Goal: Information Seeking & Learning: Learn about a topic

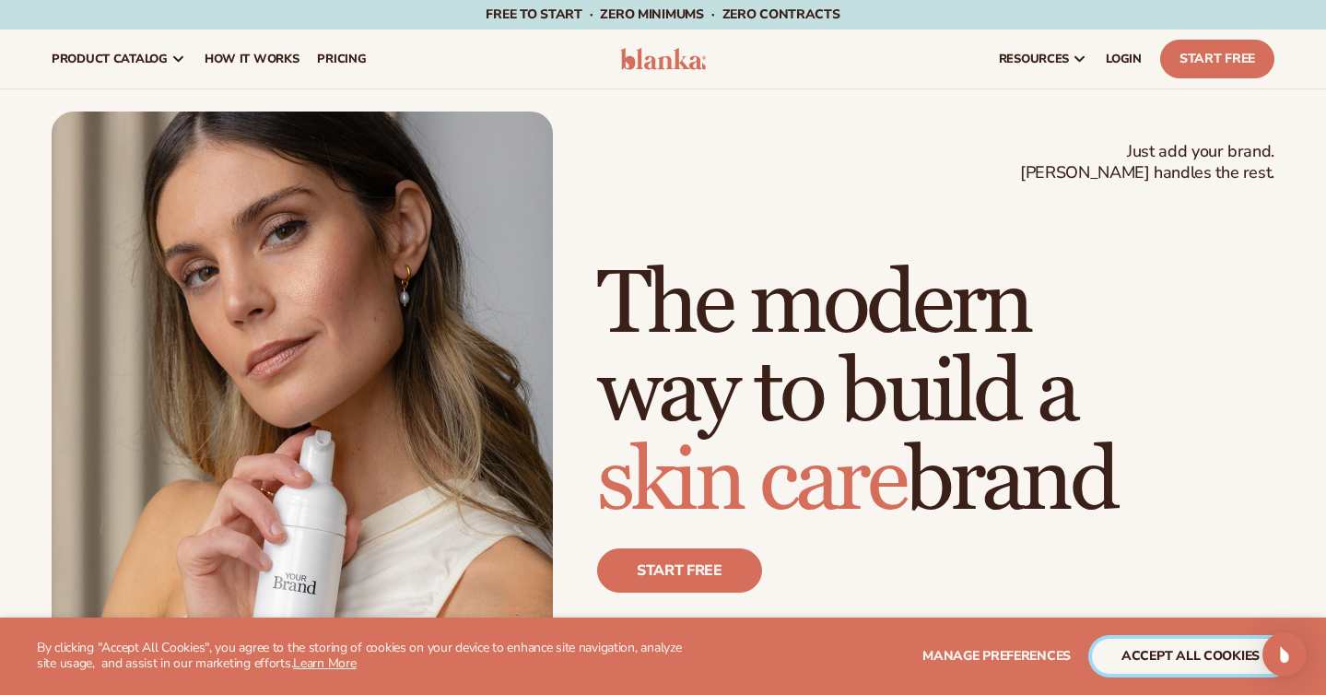
click at [1138, 648] on button "accept all cookies" at bounding box center [1190, 656] width 197 height 35
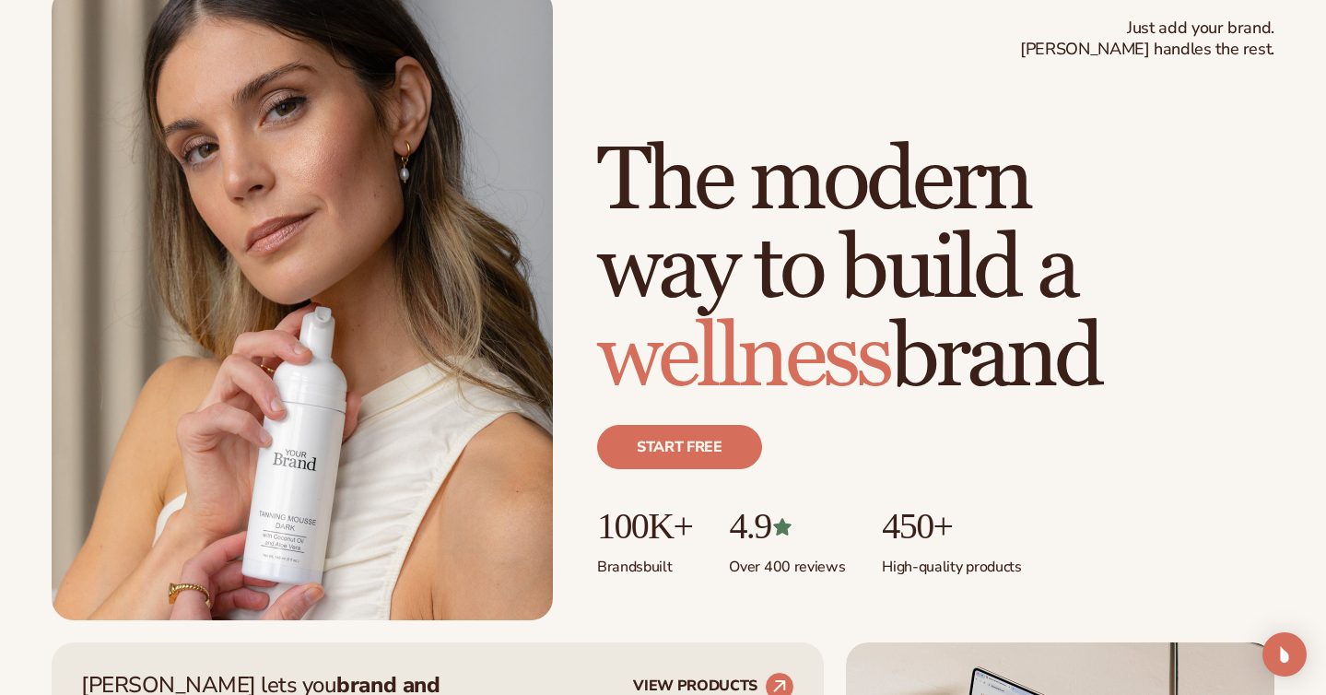
scroll to position [124, 0]
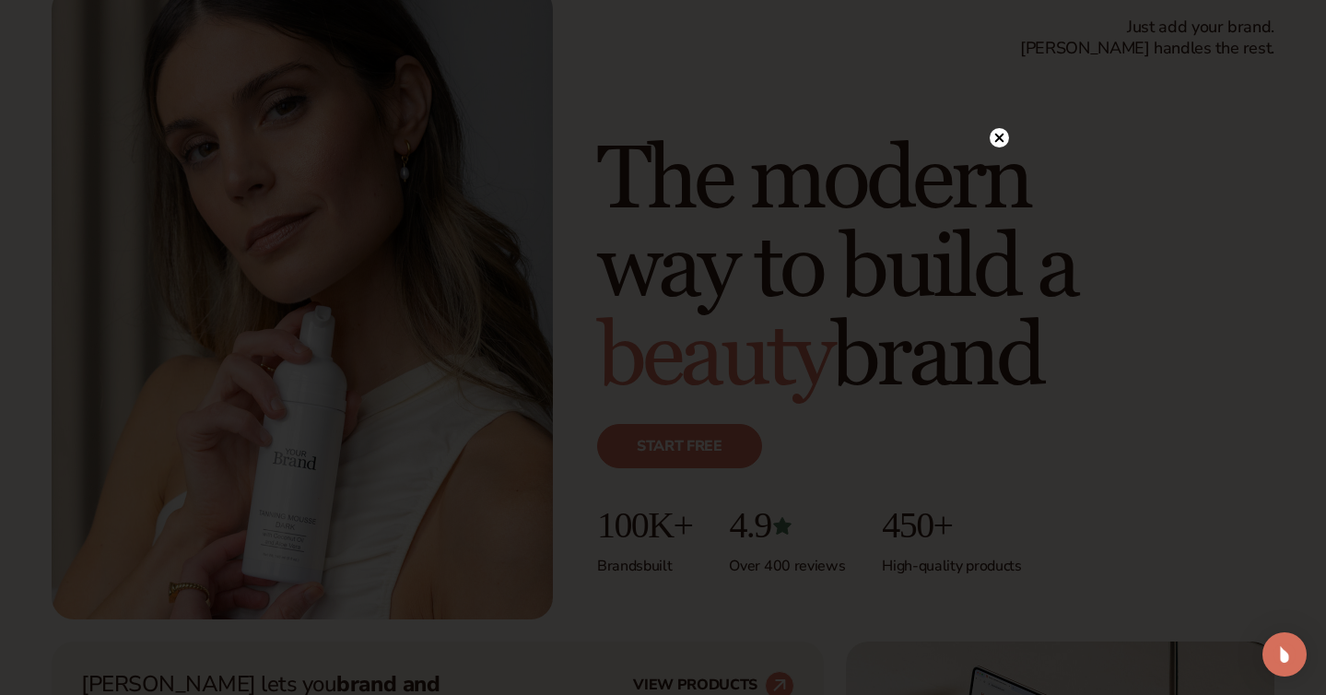
click at [998, 130] on circle at bounding box center [999, 137] width 19 height 19
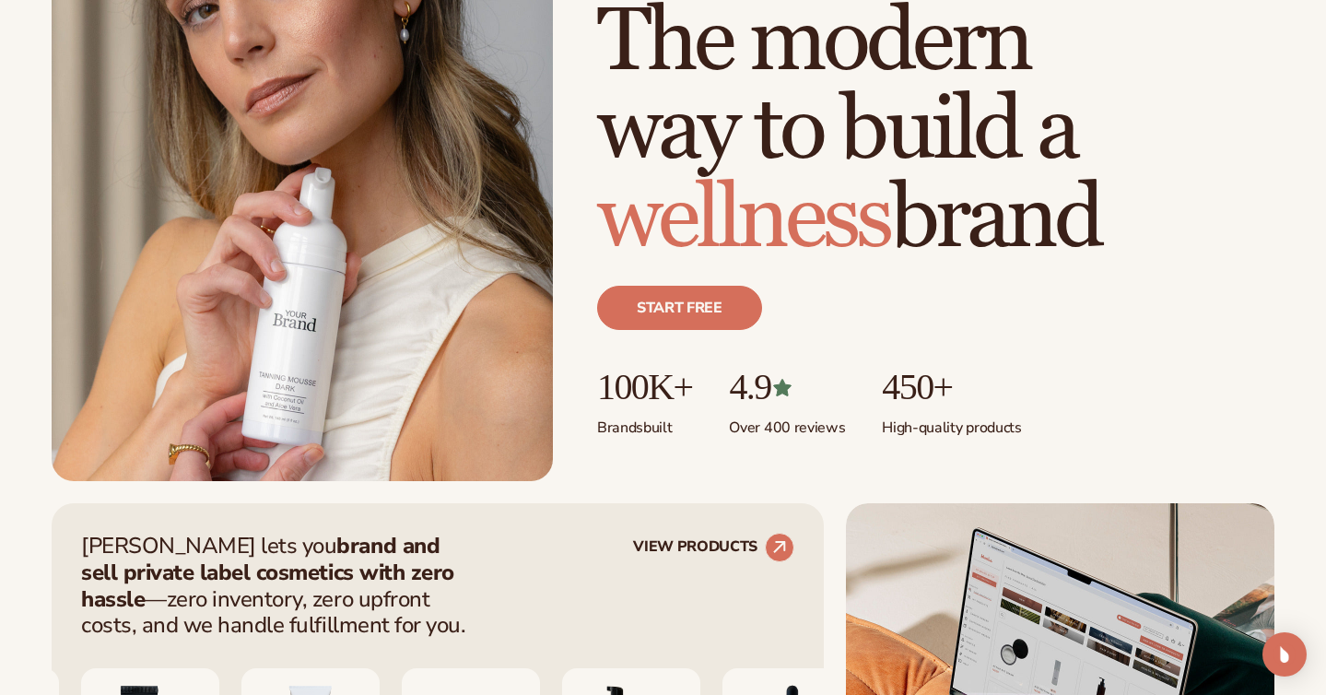
scroll to position [325, 0]
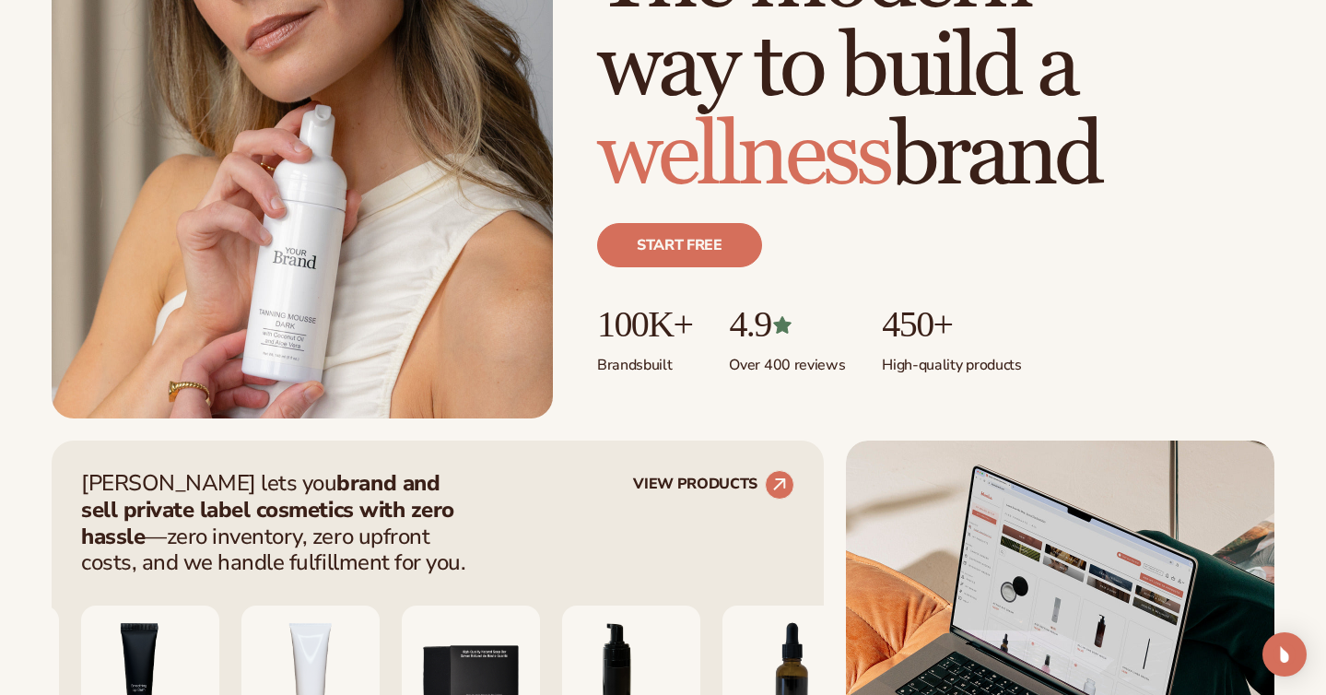
click at [647, 343] on p "100K+" at bounding box center [644, 324] width 95 height 41
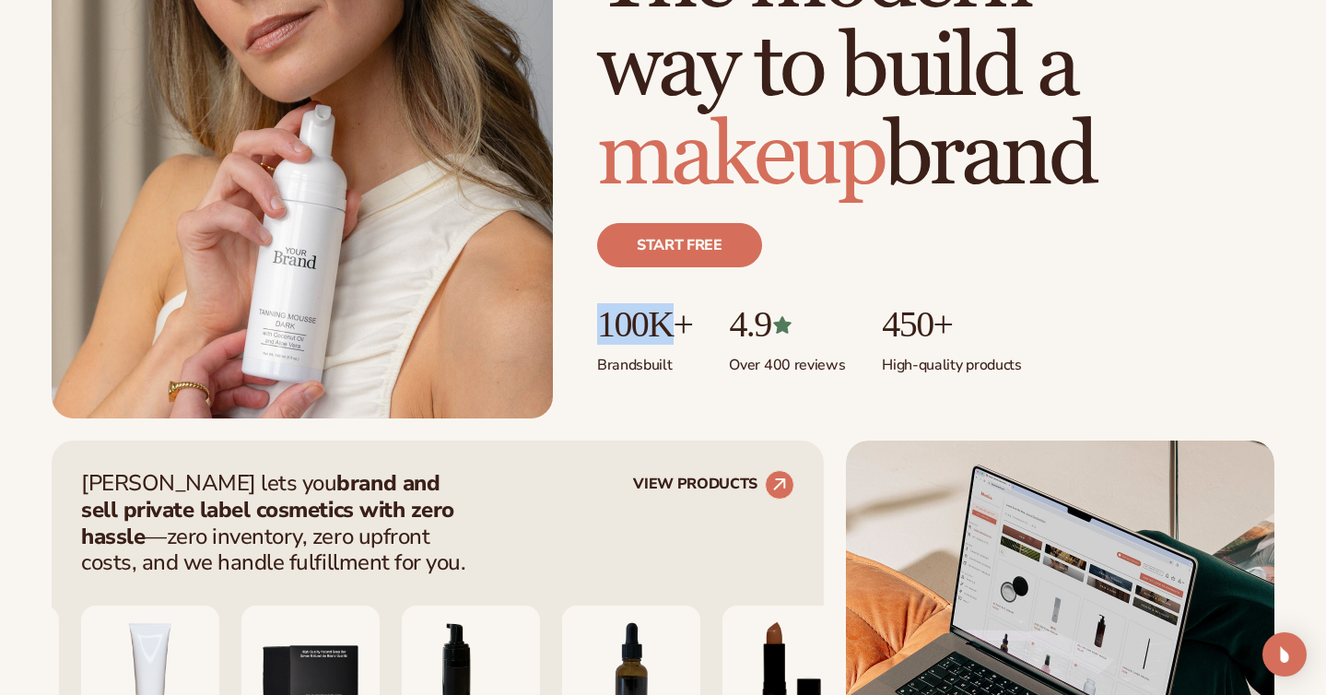
click at [647, 343] on p "100K+" at bounding box center [644, 324] width 95 height 41
click at [692, 337] on p "100K+" at bounding box center [644, 324] width 95 height 41
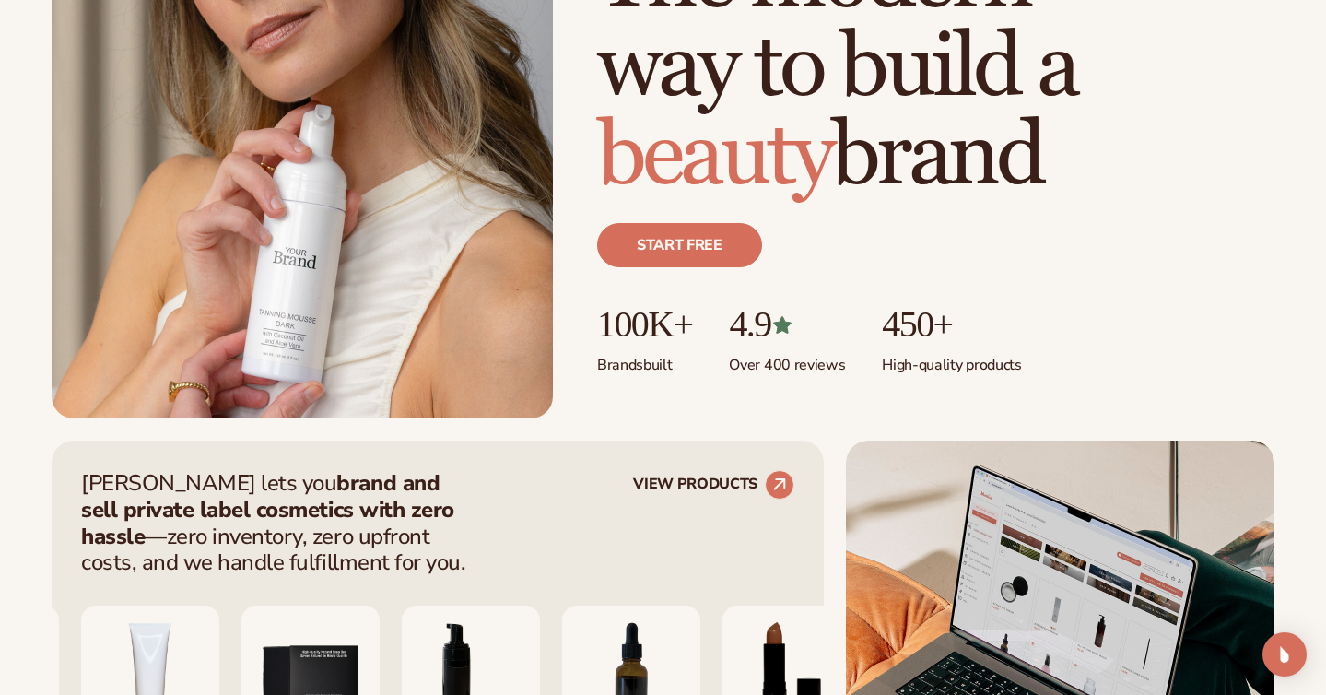
click at [753, 345] on p "Over 400 reviews" at bounding box center [787, 360] width 116 height 30
click at [753, 336] on p "4.9" at bounding box center [787, 324] width 116 height 41
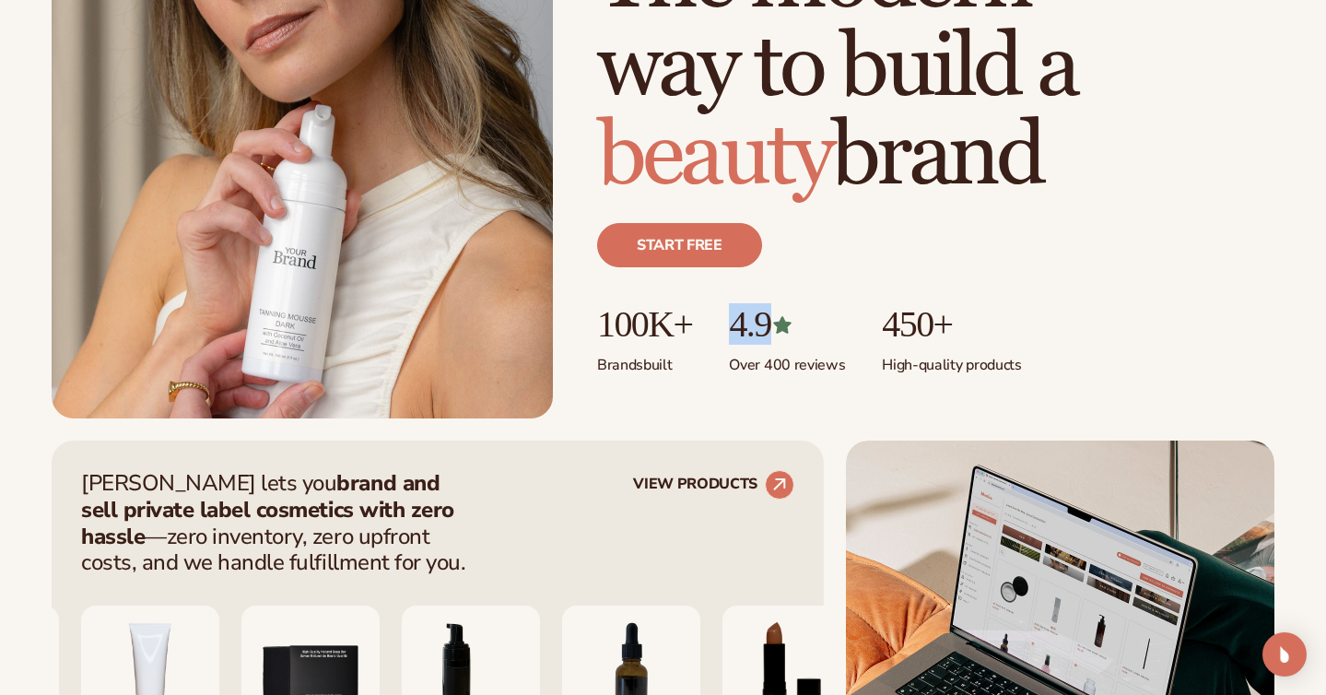
click at [753, 336] on p "4.9" at bounding box center [787, 324] width 116 height 41
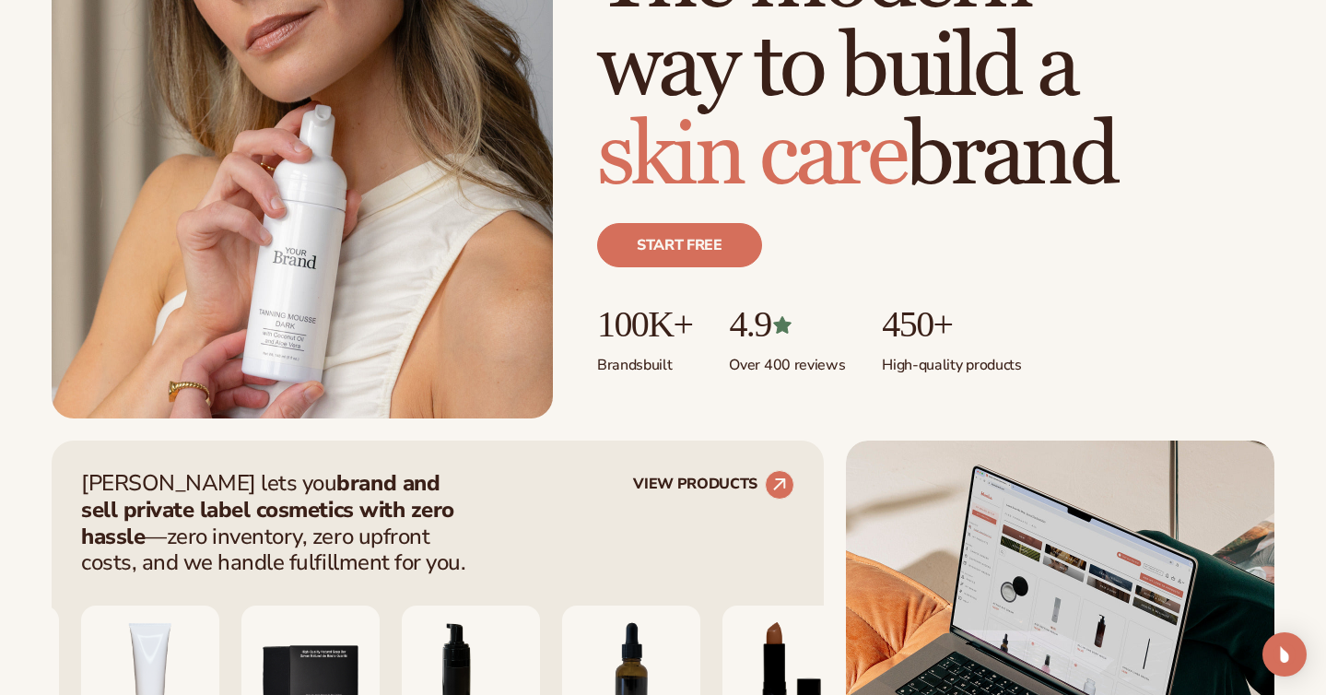
click at [905, 330] on p "450+" at bounding box center [951, 324] width 139 height 41
click at [912, 359] on p "High-quality products" at bounding box center [951, 360] width 139 height 30
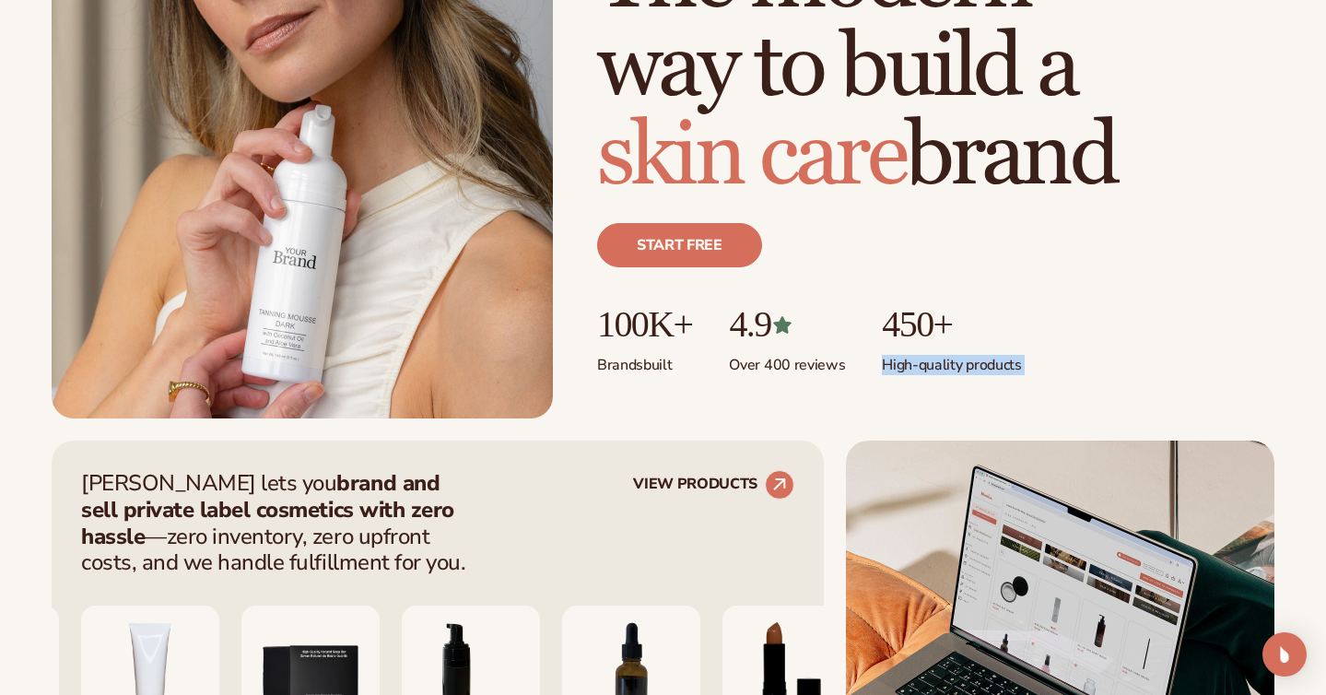
click at [912, 359] on p "High-quality products" at bounding box center [951, 360] width 139 height 30
click at [762, 377] on div "Just add your brand. Blanka handles the rest. beauty,skin care,wellness,makeup …" at bounding box center [936, 176] width 678 height 483
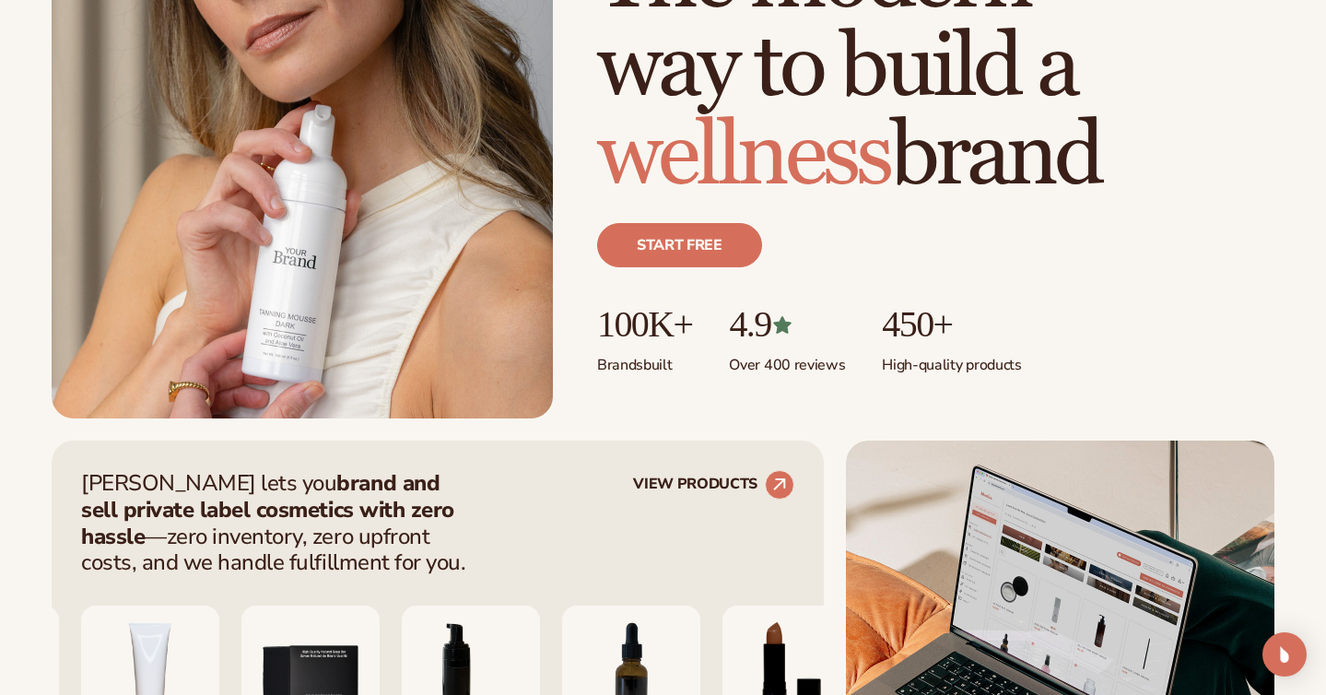
click at [762, 377] on div "Just add your brand. Blanka handles the rest. beauty,skin care,wellness,makeup …" at bounding box center [936, 176] width 678 height 483
click at [777, 377] on div "Just add your brand. Blanka handles the rest. beauty,skin care,wellness,makeup …" at bounding box center [936, 176] width 678 height 483
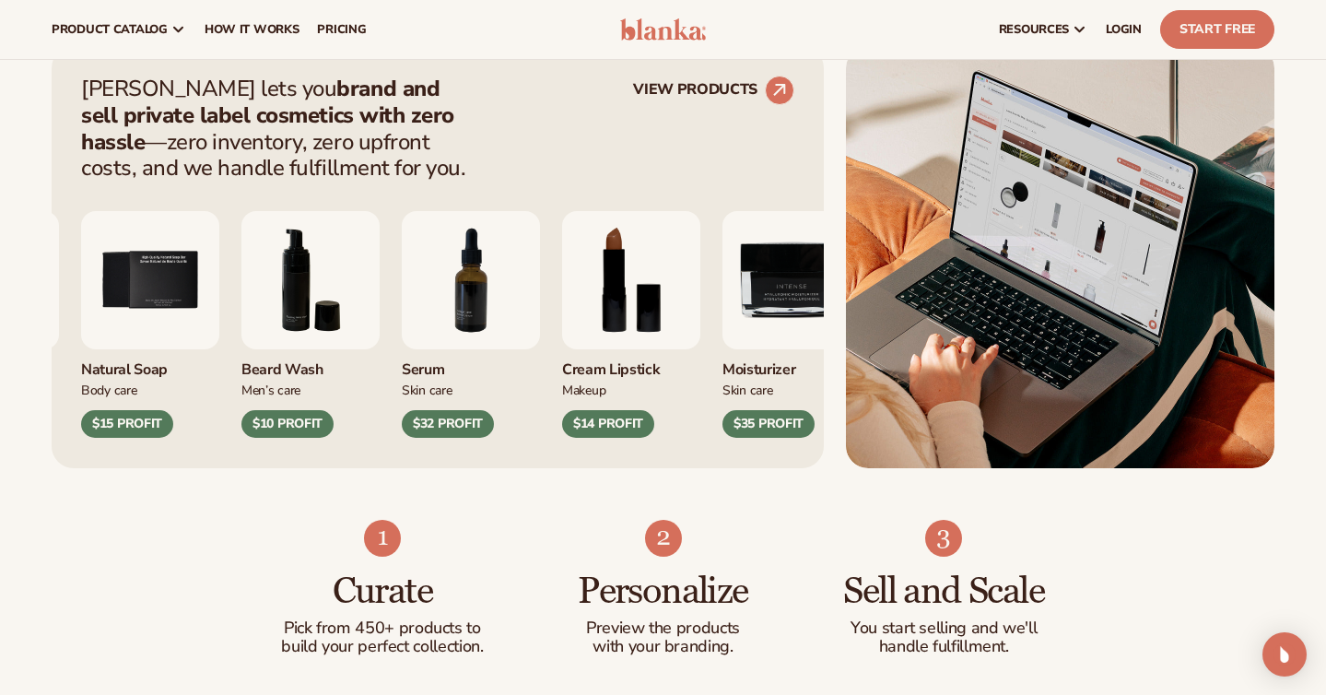
scroll to position [691, 0]
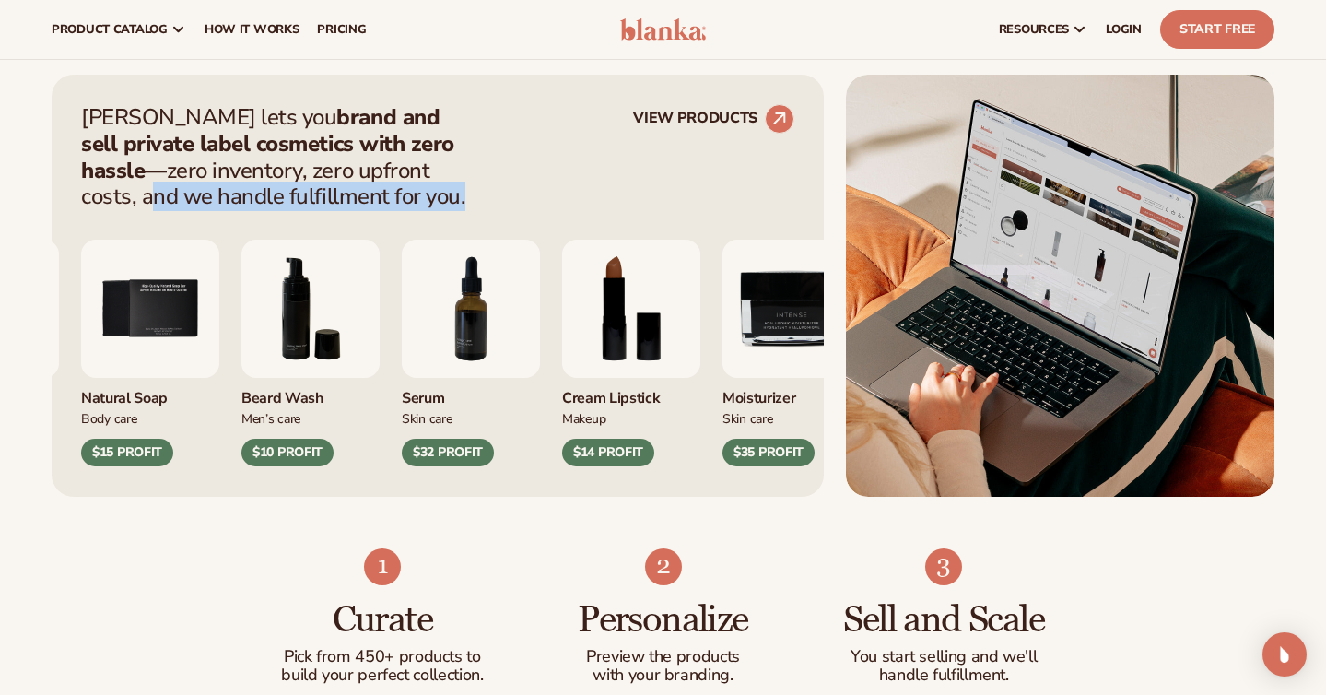
drag, startPoint x: 371, startPoint y: 166, endPoint x: 391, endPoint y: 194, distance: 34.3
click at [391, 194] on p "Blanka lets you brand and sell private label cosmetics with zero hassle —zero i…" at bounding box center [279, 157] width 396 height 106
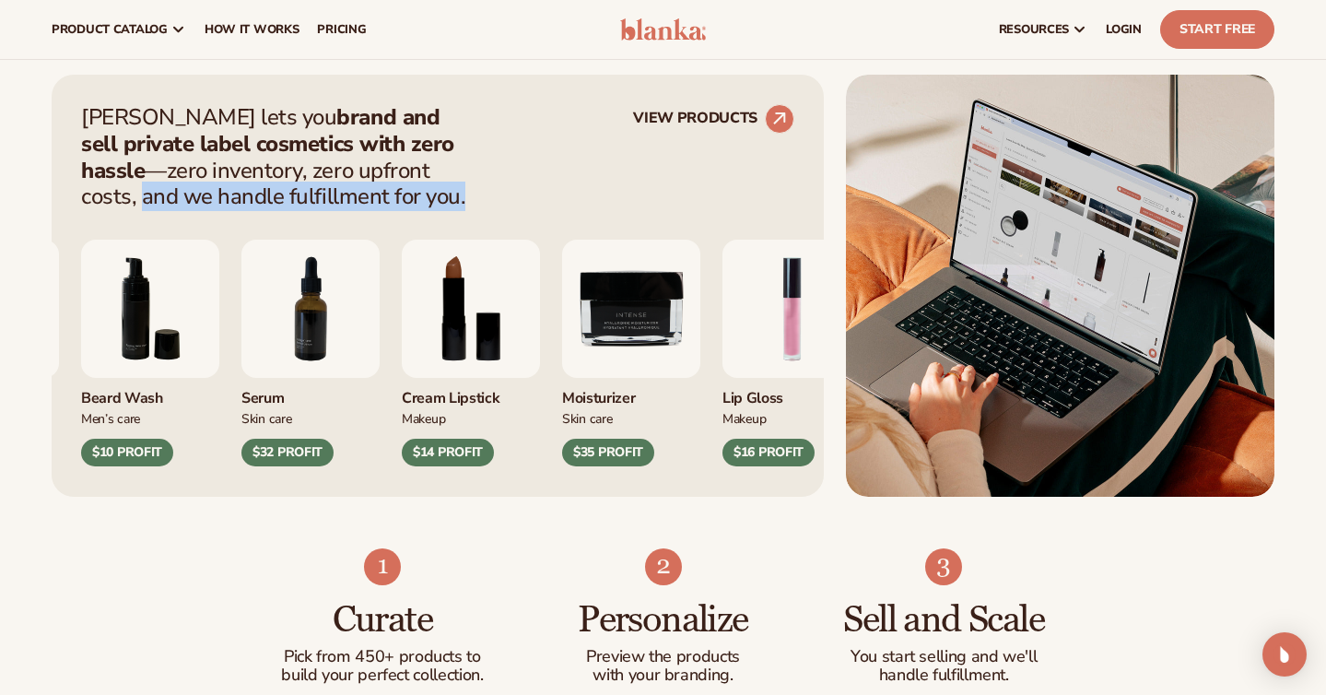
drag, startPoint x: 366, startPoint y: 168, endPoint x: 384, endPoint y: 189, distance: 28.1
click at [384, 189] on p "Blanka lets you brand and sell private label cosmetics with zero hassle —zero i…" at bounding box center [279, 157] width 396 height 106
click at [364, 148] on strong "brand and sell private label cosmetics with zero hassle" at bounding box center [267, 143] width 373 height 83
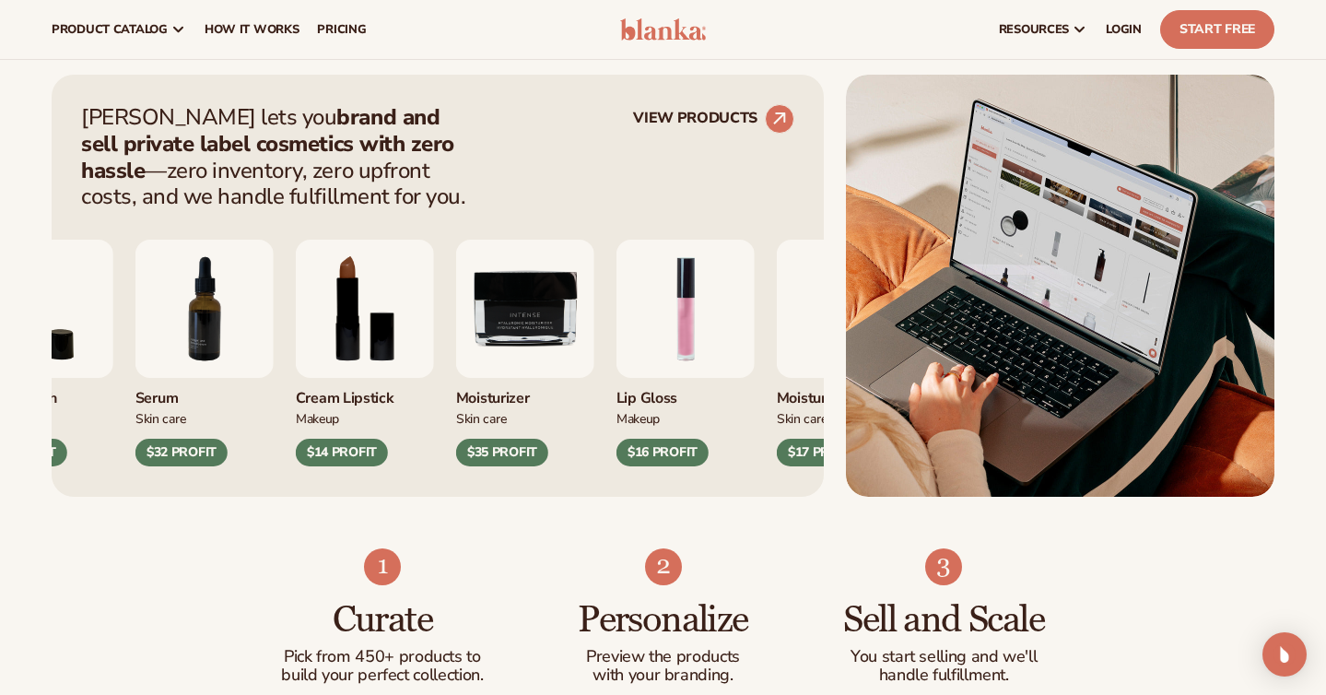
click at [799, 395] on div "Moisturizer" at bounding box center [846, 393] width 138 height 30
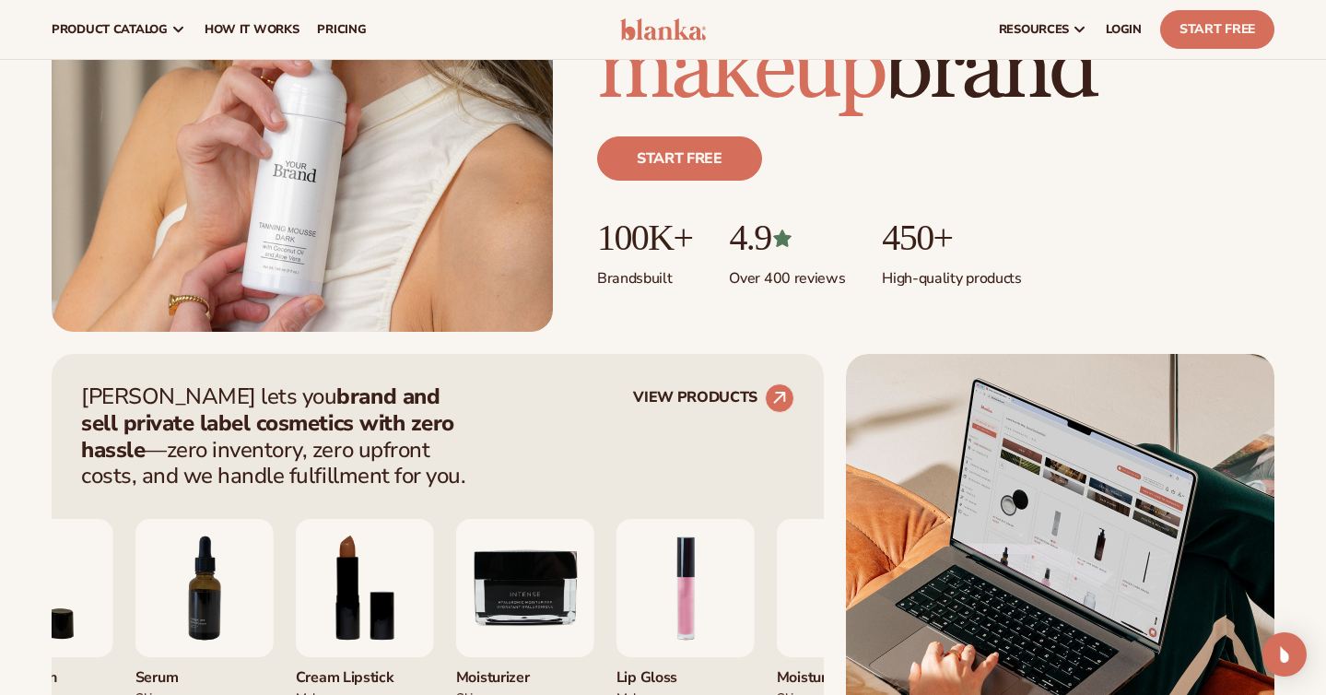
scroll to position [0, 0]
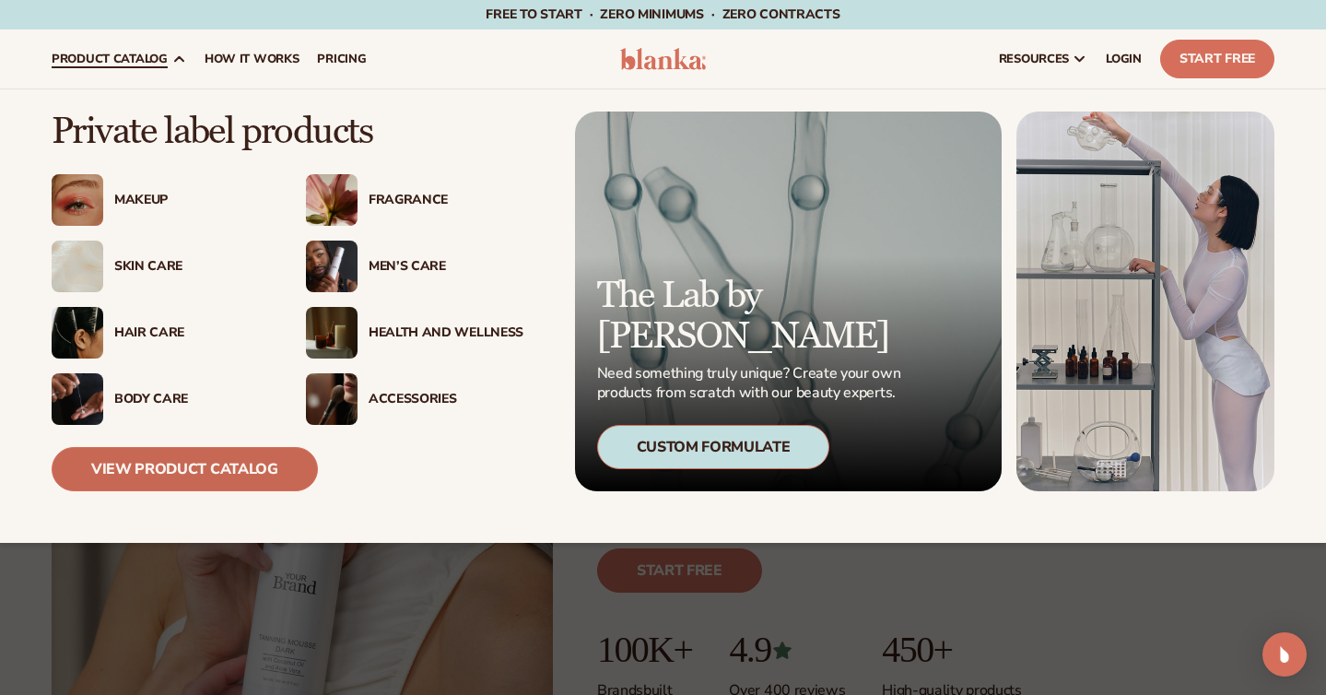
click at [239, 464] on link "View Product Catalog" at bounding box center [185, 469] width 266 height 44
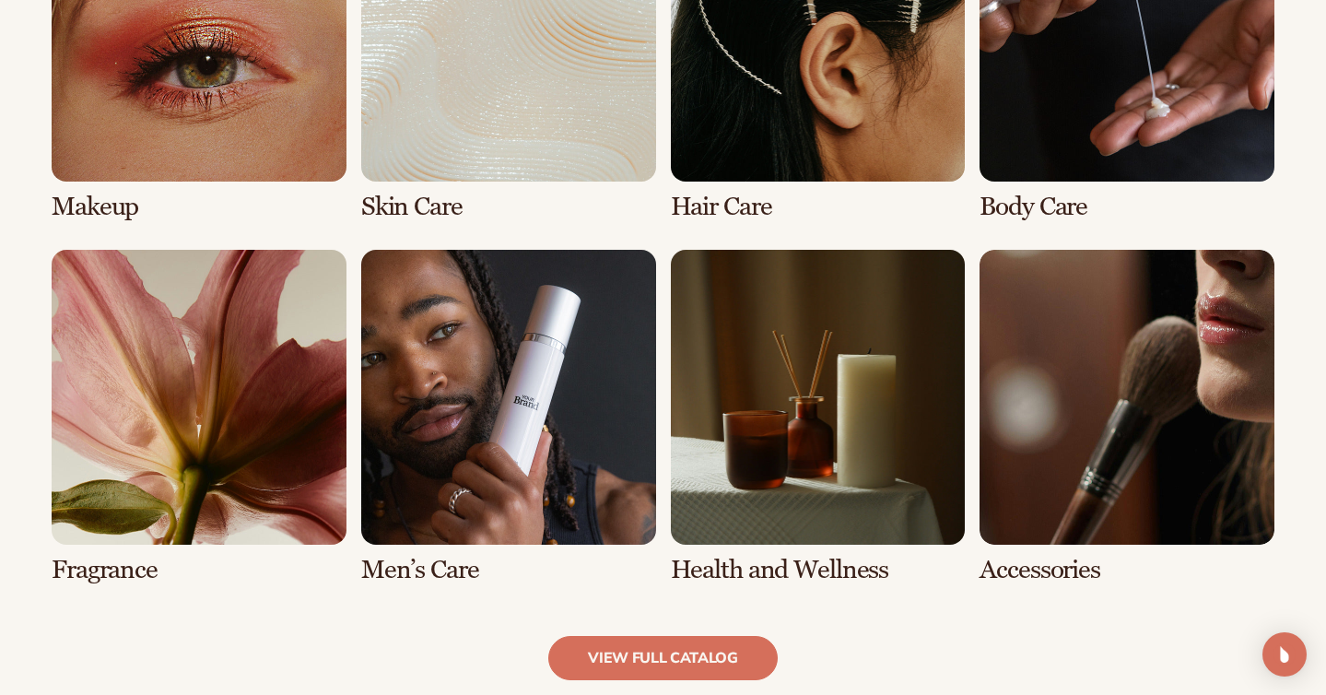
scroll to position [1491, 0]
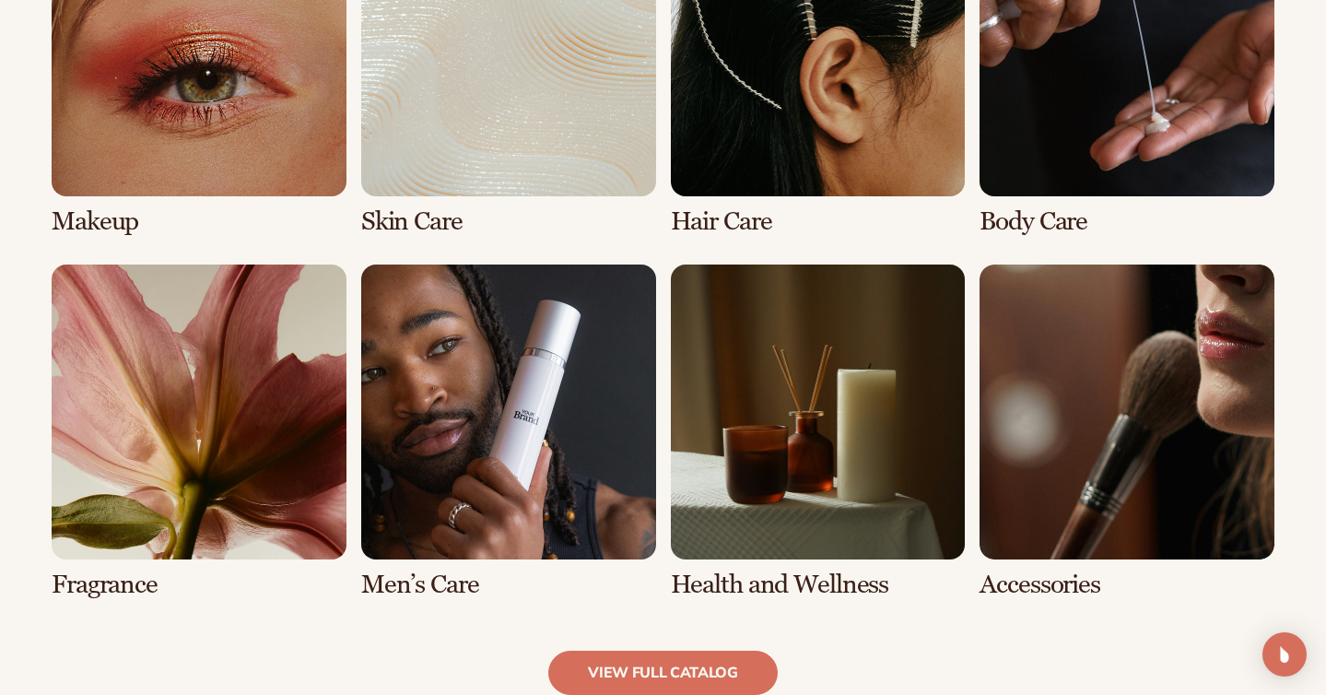
click at [225, 349] on link "5 / 8" at bounding box center [199, 432] width 295 height 335
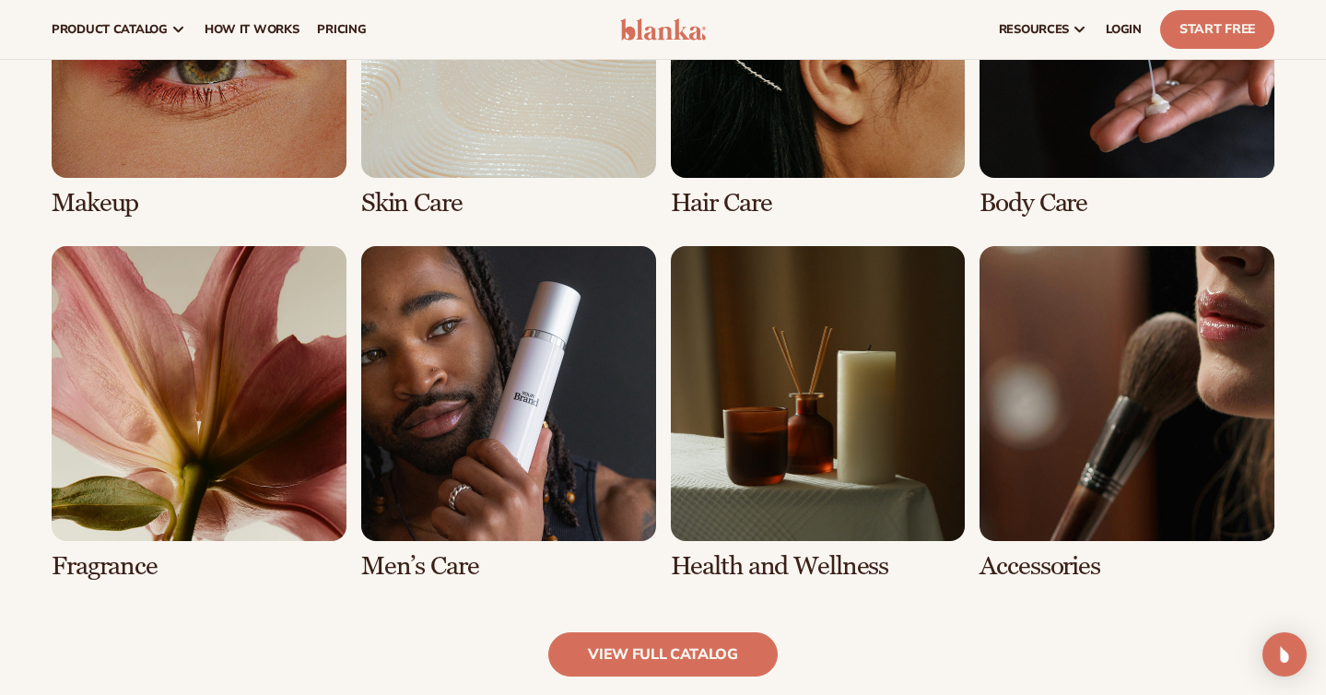
scroll to position [1390, 0]
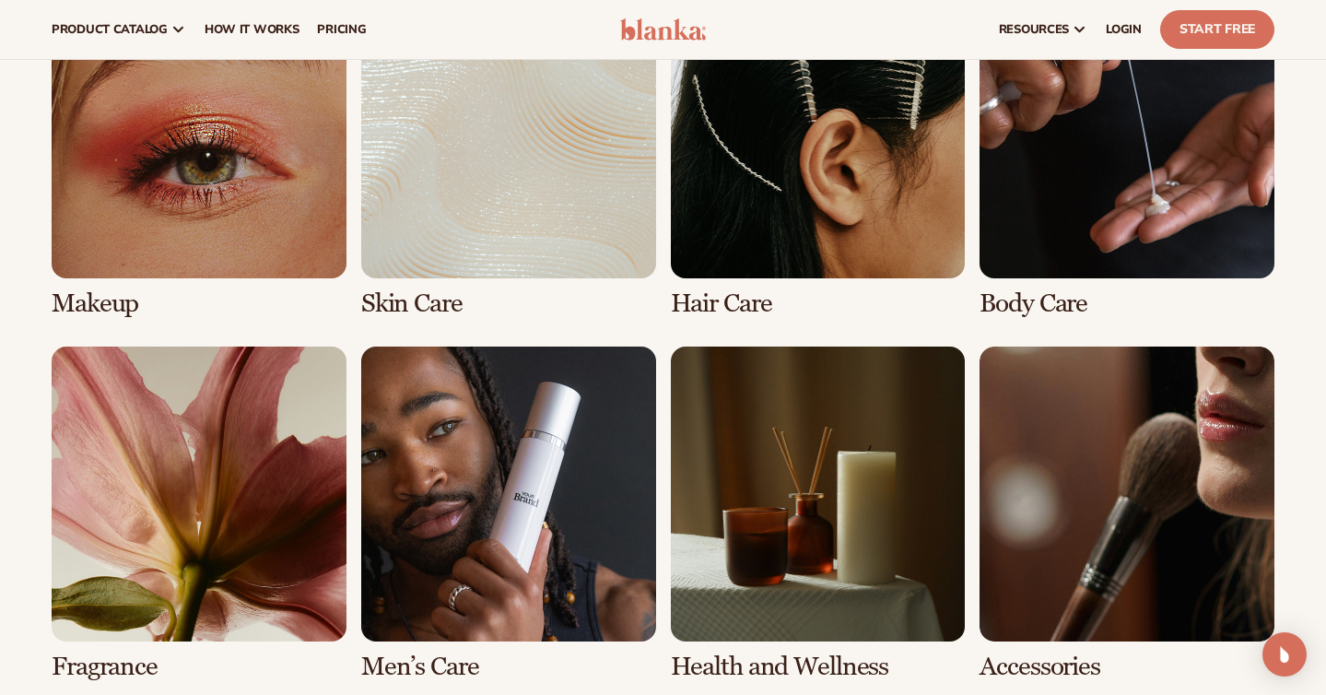
click at [473, 191] on link "2 / 8" at bounding box center [508, 150] width 295 height 335
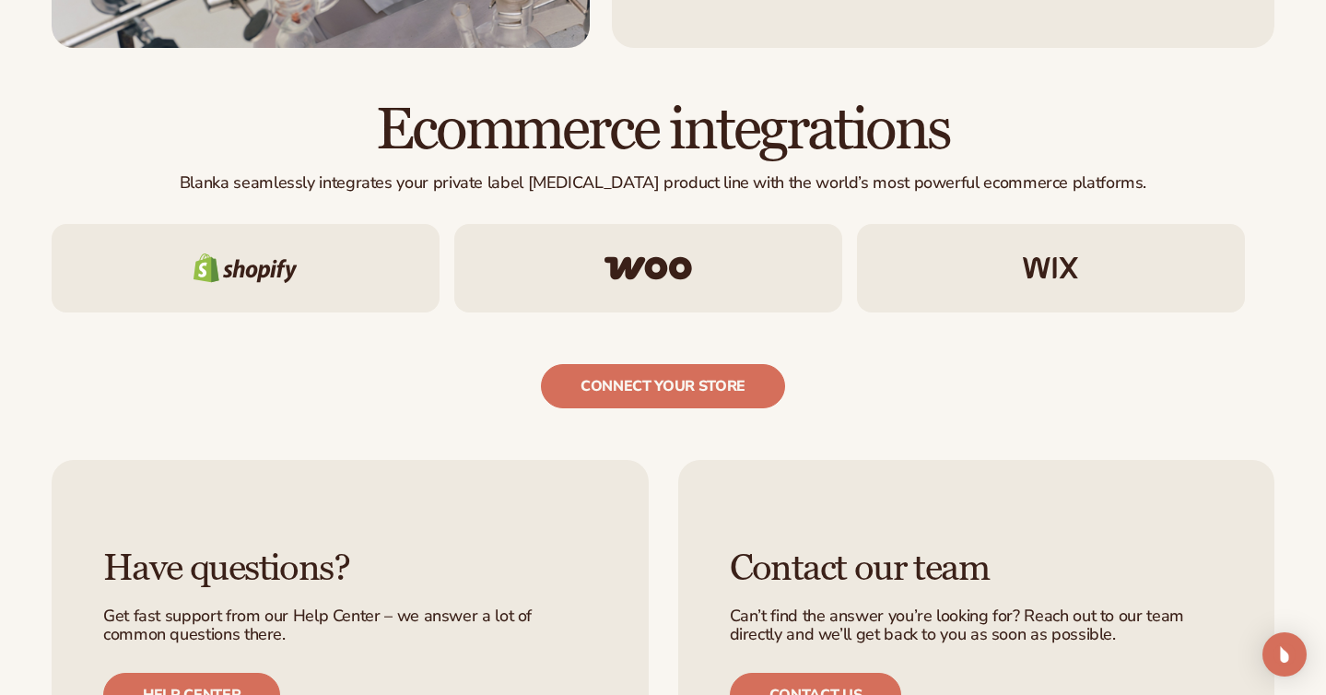
scroll to position [2799, 0]
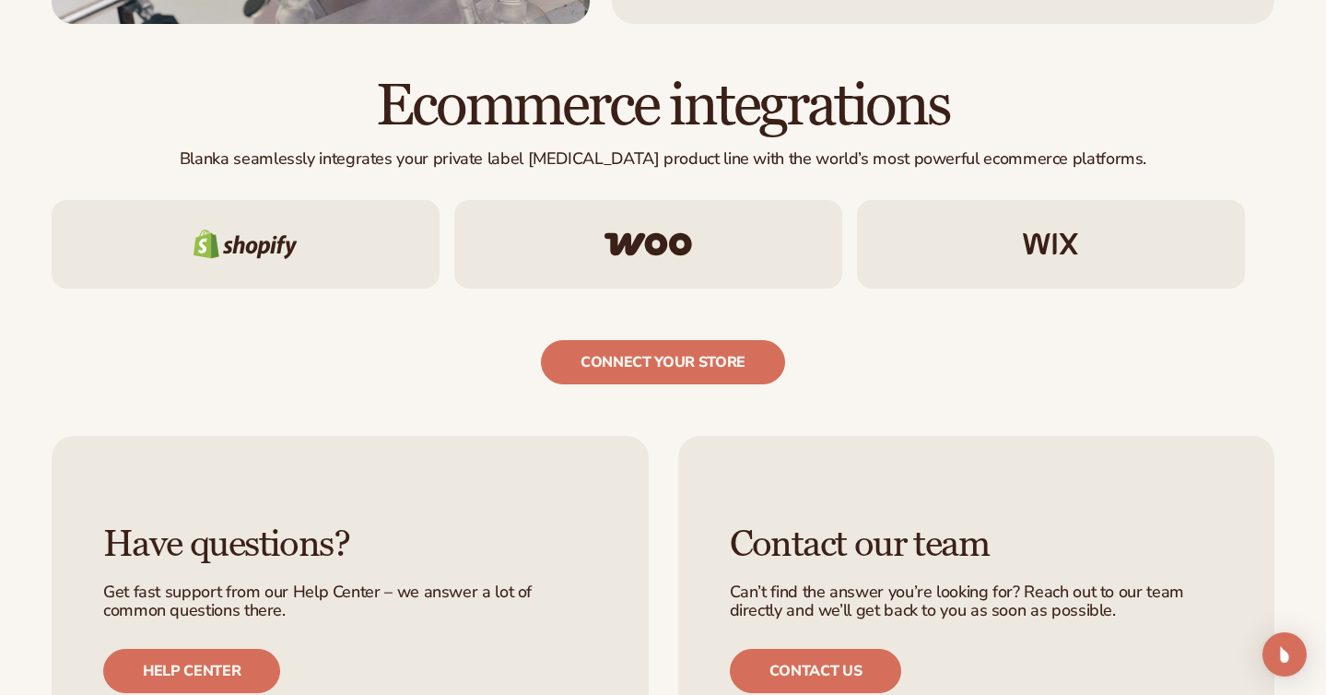
click at [465, 97] on h2 "Ecommerce integrations" at bounding box center [663, 107] width 1223 height 62
click at [467, 119] on h2 "Ecommerce integrations" at bounding box center [663, 107] width 1223 height 62
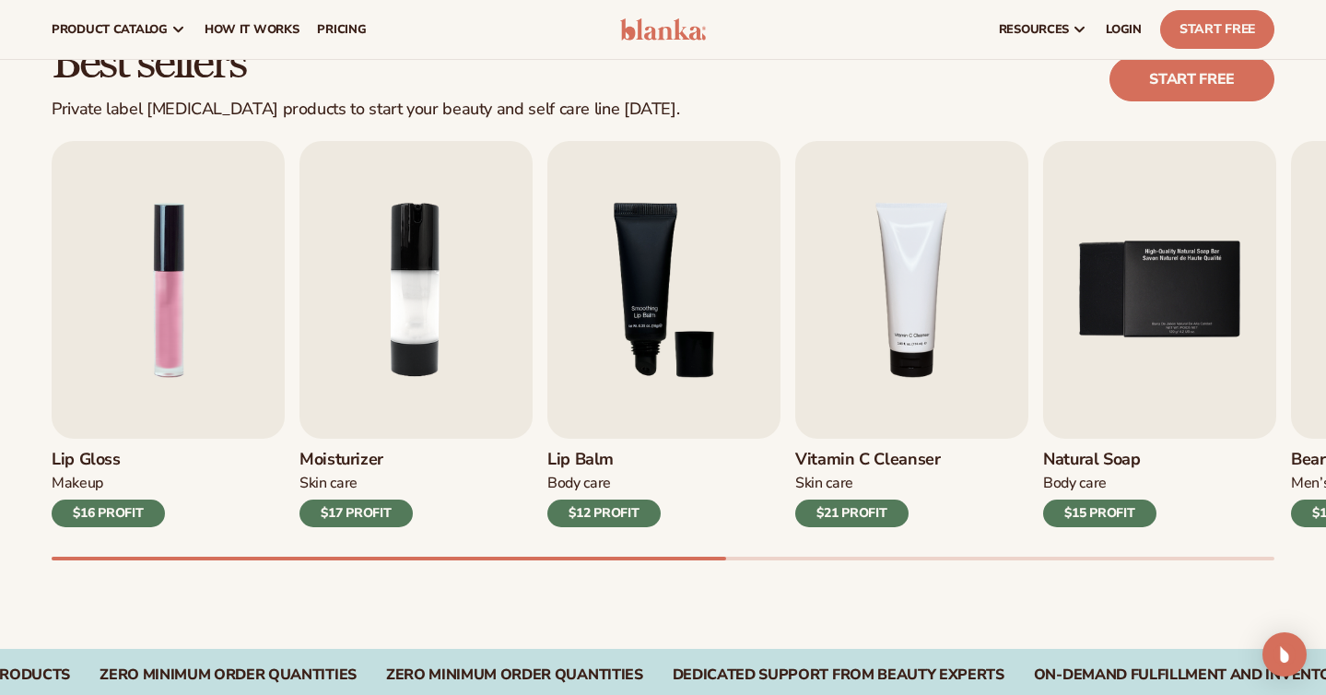
scroll to position [505, 0]
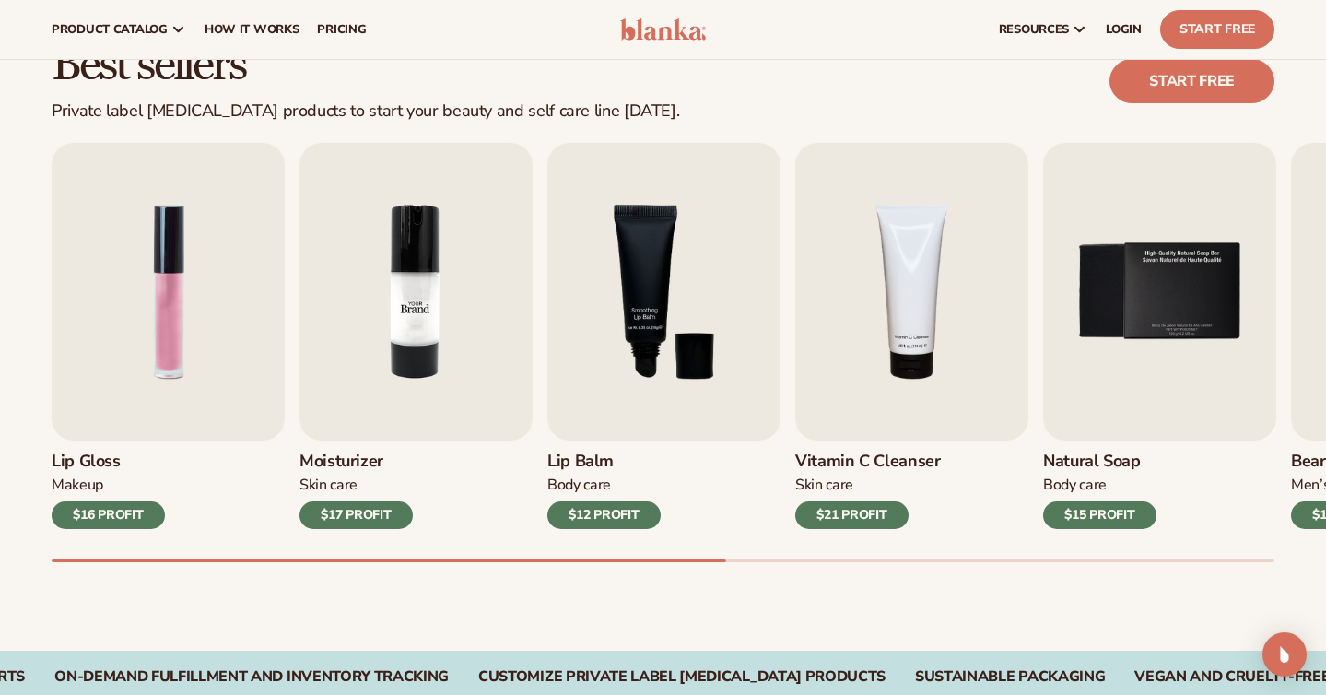
click at [416, 280] on img "2 / 9" at bounding box center [416, 292] width 233 height 298
click at [365, 511] on div "$17 PROFIT" at bounding box center [356, 515] width 113 height 28
click at [392, 414] on img "2 / 9" at bounding box center [416, 292] width 233 height 298
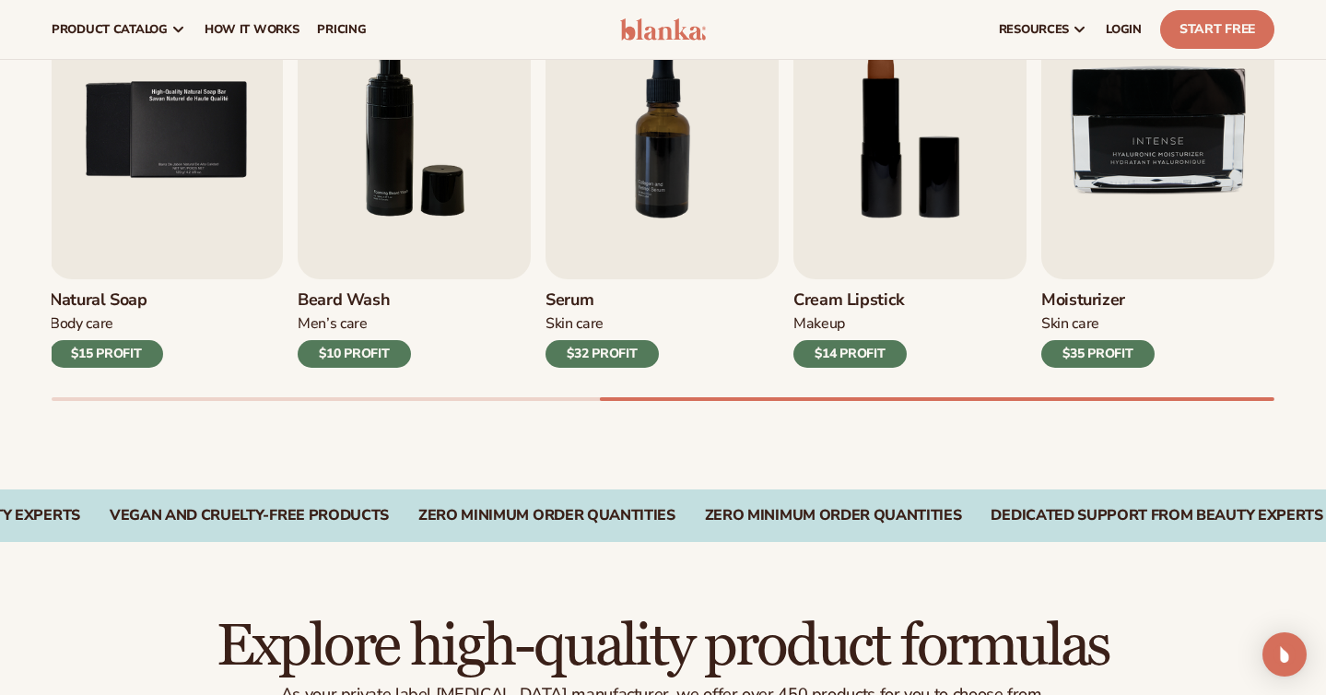
scroll to position [538, 0]
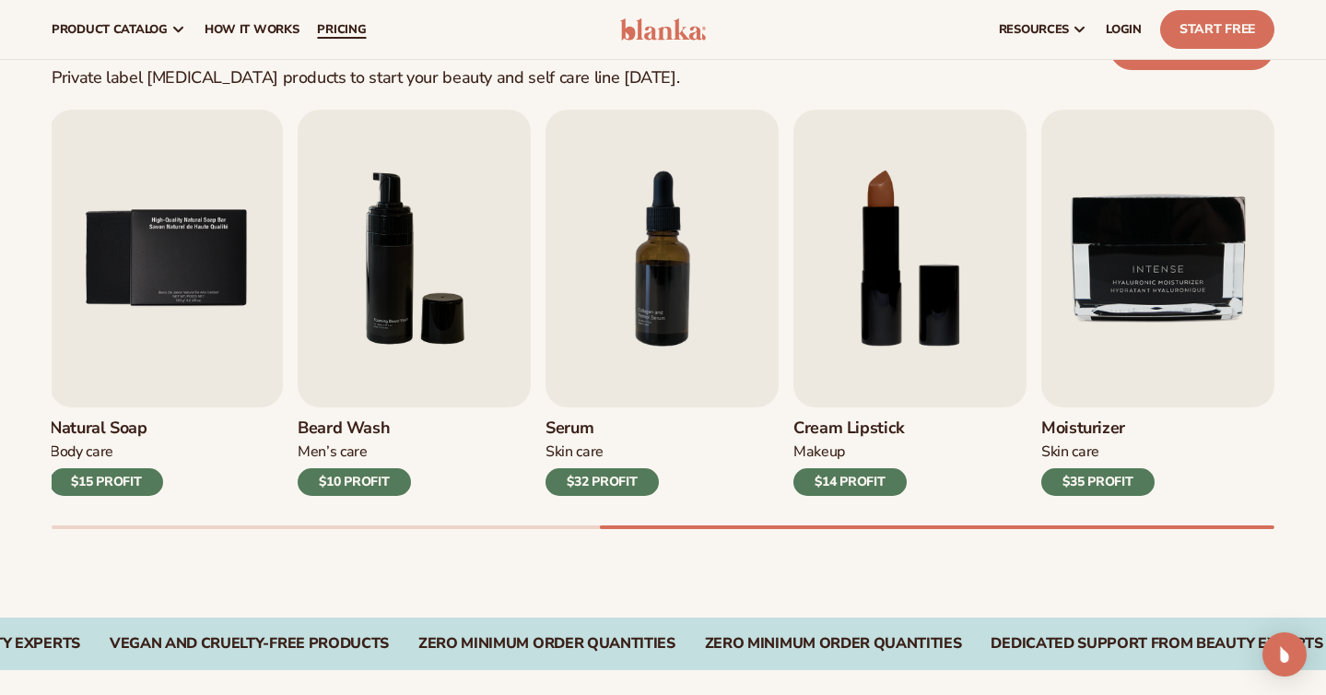
click at [351, 33] on span "pricing" at bounding box center [341, 29] width 49 height 15
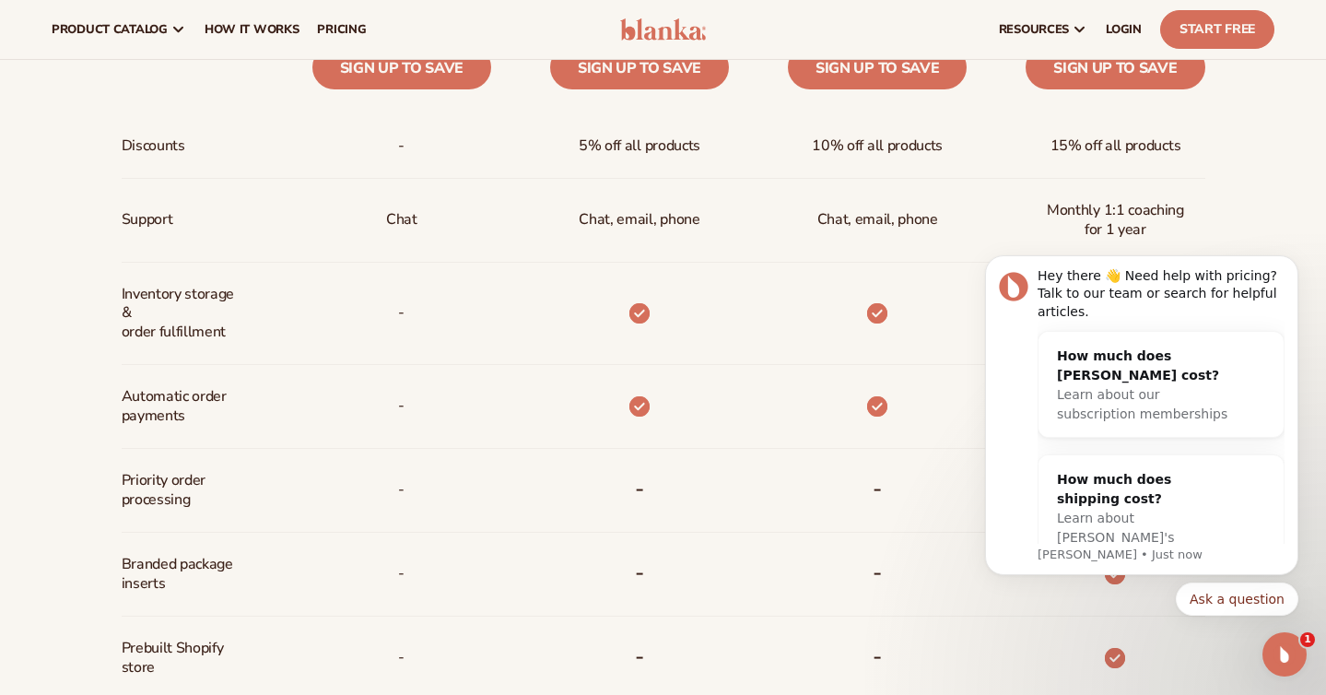
scroll to position [691, 0]
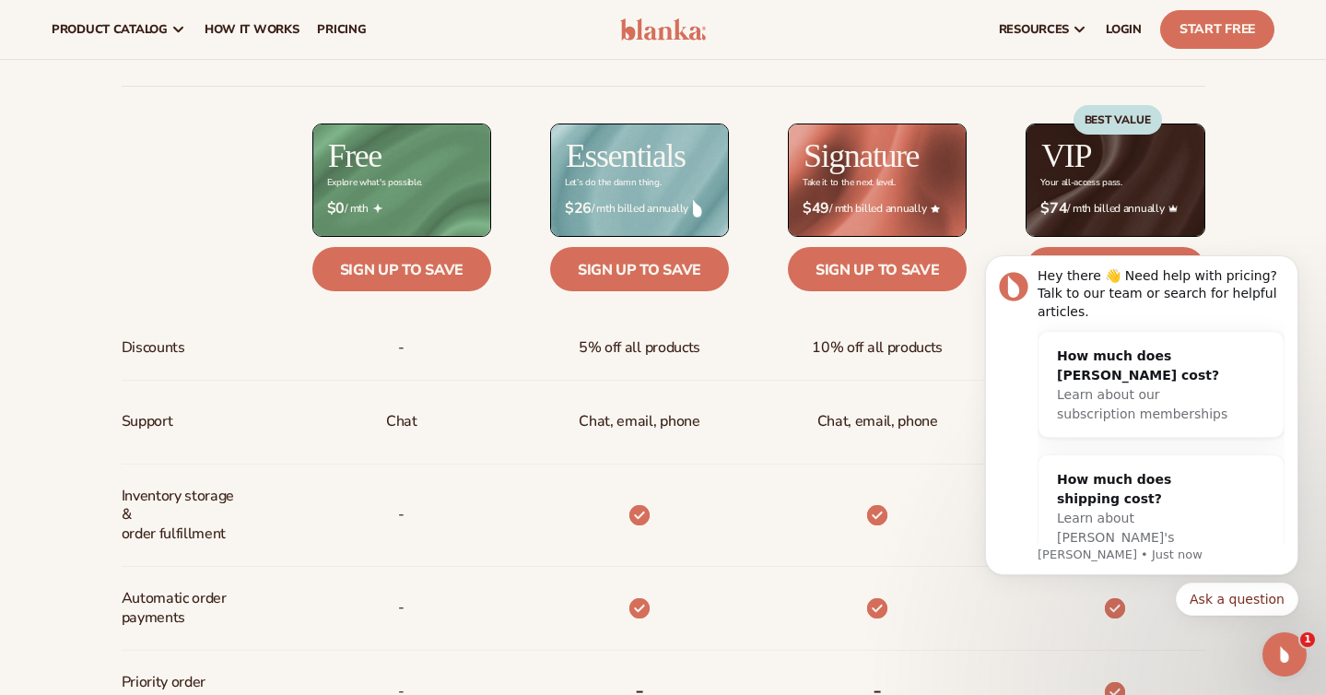
click at [622, 181] on div "Let’s do the damn thing." at bounding box center [613, 183] width 96 height 10
click at [625, 181] on div "Let’s do the damn thing." at bounding box center [613, 183] width 96 height 10
